Goal: Check status: Check status

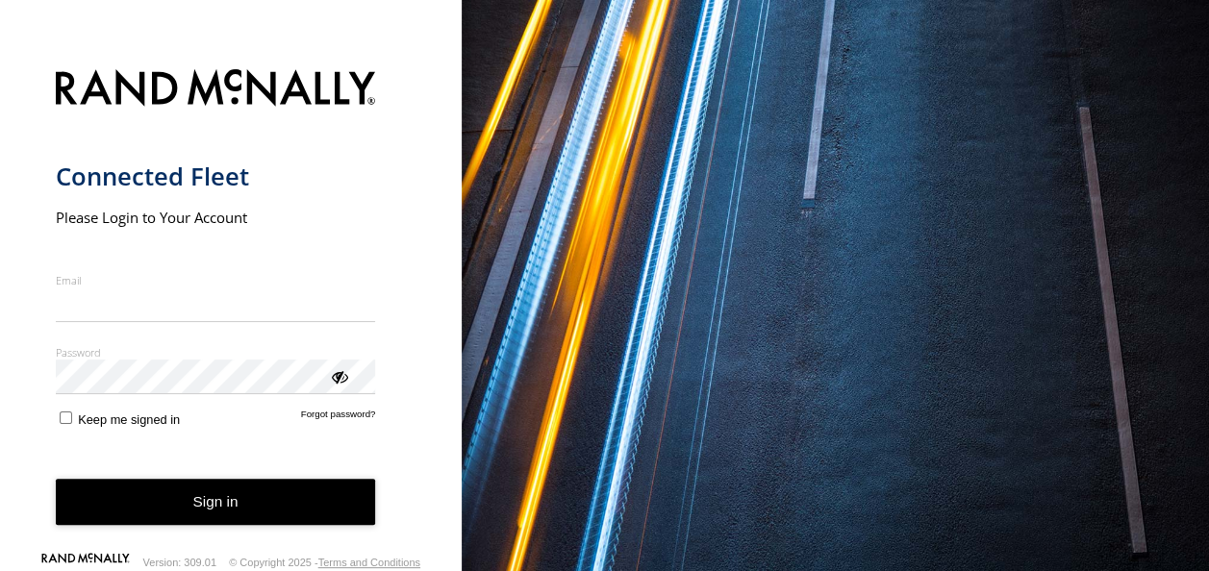
type input "**********"
click at [275, 505] on button "Sign in" at bounding box center [216, 502] width 320 height 47
click at [281, 504] on button "Sign in" at bounding box center [216, 502] width 320 height 47
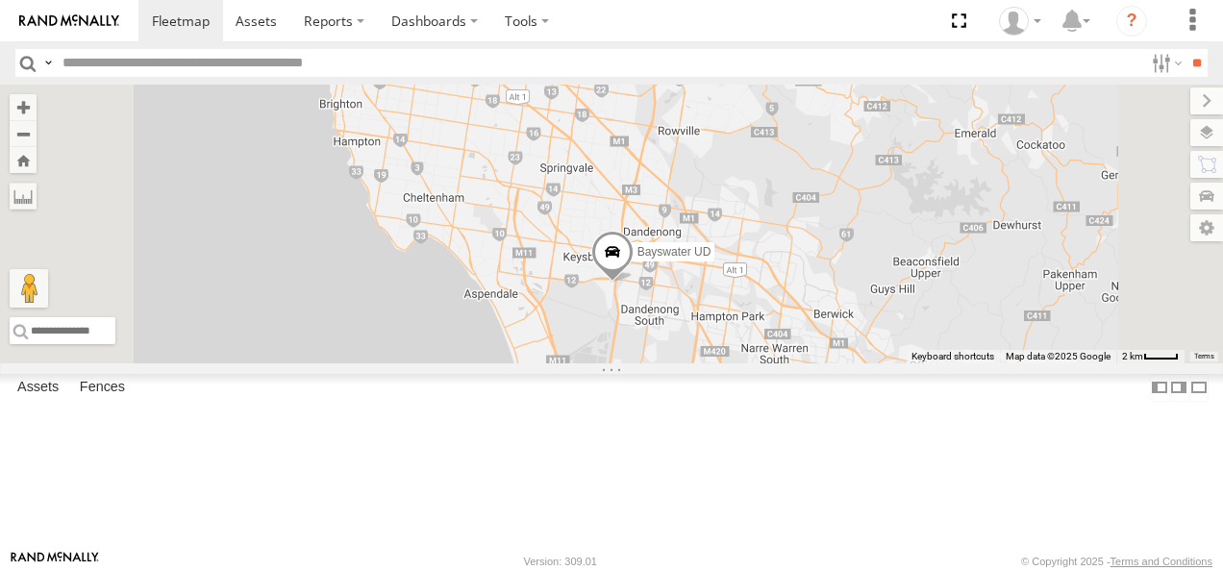
drag, startPoint x: 846, startPoint y: 326, endPoint x: 878, endPoint y: 405, distance: 85.0
click at [878, 364] on div "Bayswater UD" at bounding box center [611, 224] width 1223 height 279
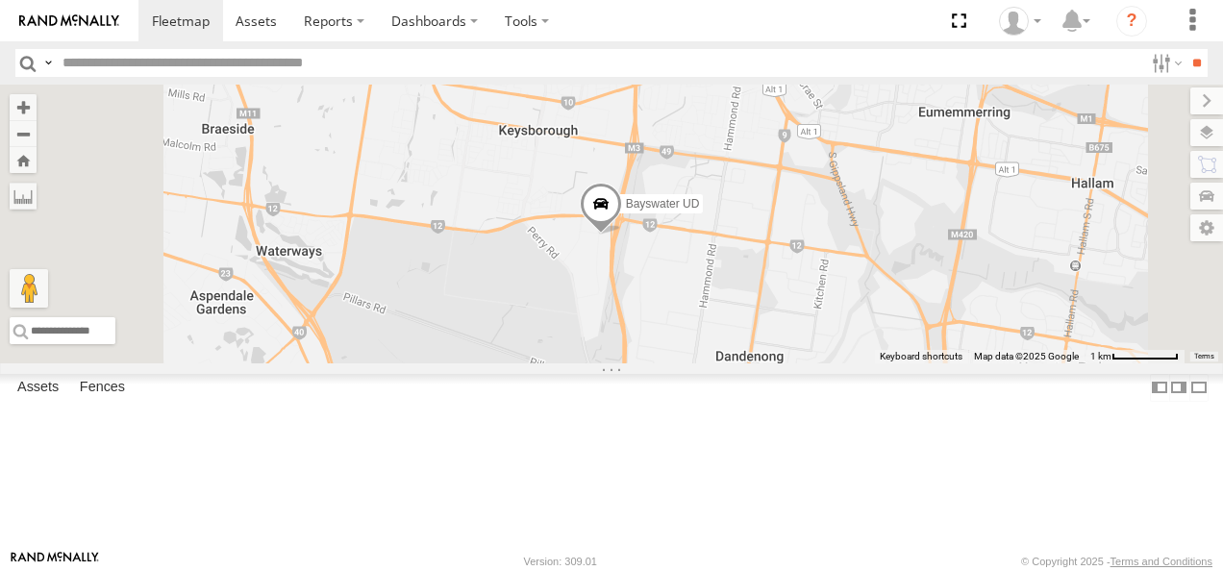
drag, startPoint x: 812, startPoint y: 361, endPoint x: 830, endPoint y: 443, distance: 84.7
click at [830, 364] on div "Bayswater UD" at bounding box center [611, 224] width 1223 height 279
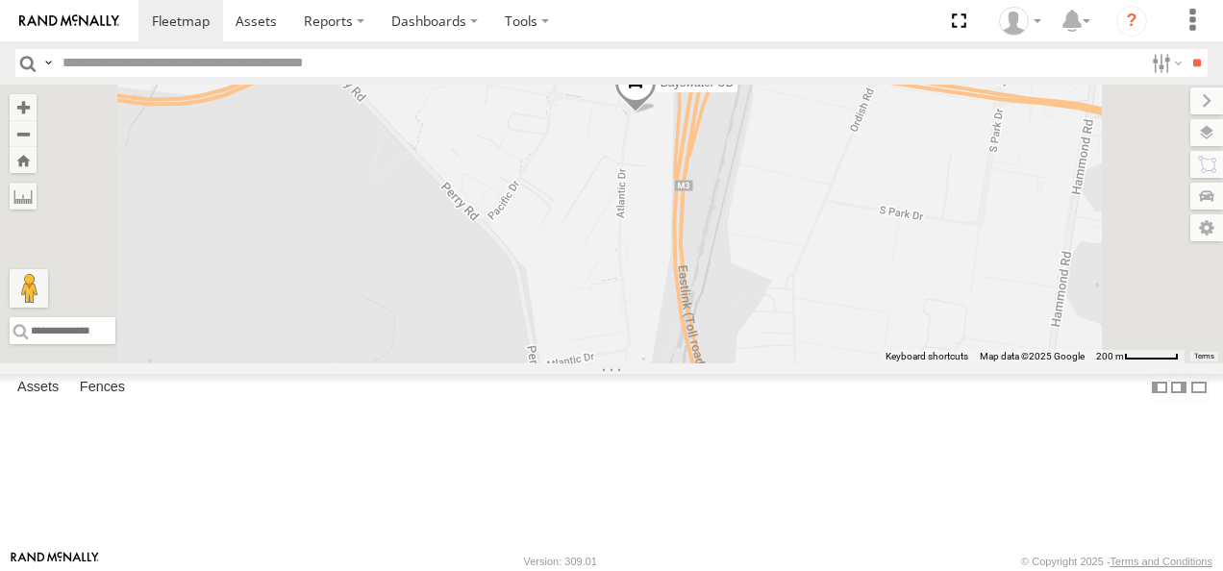
drag, startPoint x: 859, startPoint y: 270, endPoint x: 823, endPoint y: 385, distance: 119.9
click at [823, 364] on div "Bayswater UD" at bounding box center [611, 224] width 1223 height 279
